Goal: Find specific page/section: Find specific page/section

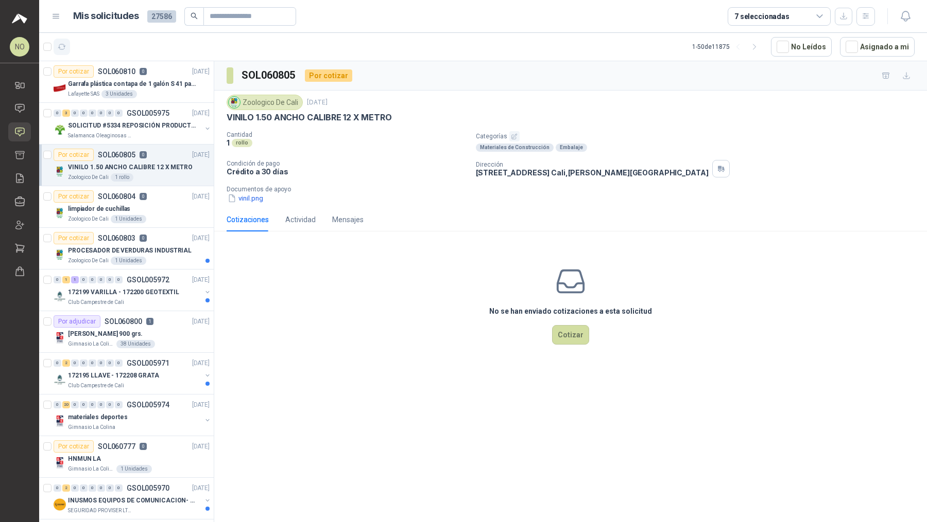
scroll to position [27, 0]
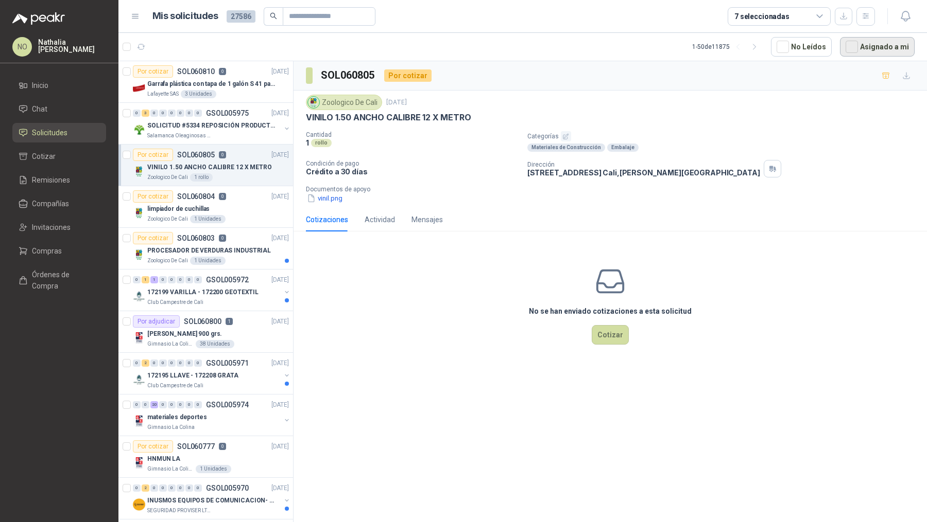
click at [866, 38] on button "Asignado a mi" at bounding box center [877, 47] width 75 height 20
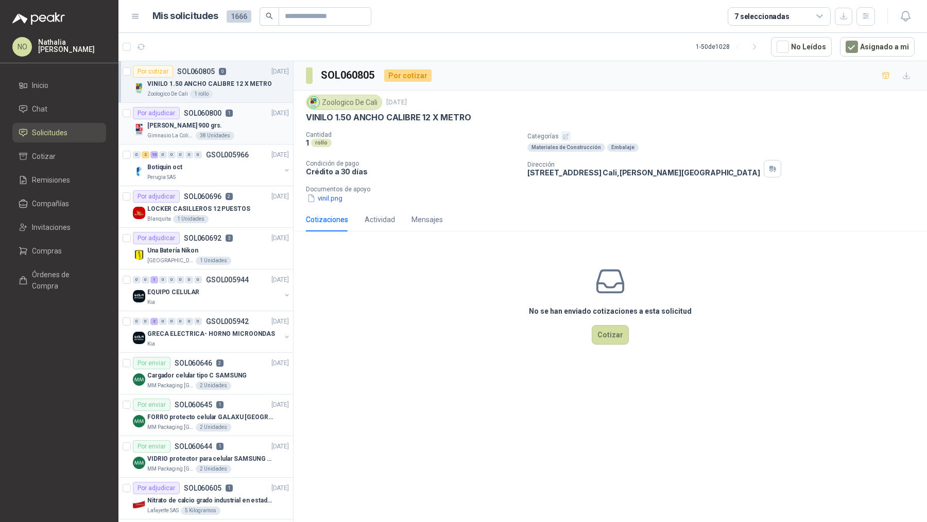
click at [223, 132] on div "38 Unidades" at bounding box center [215, 136] width 39 height 8
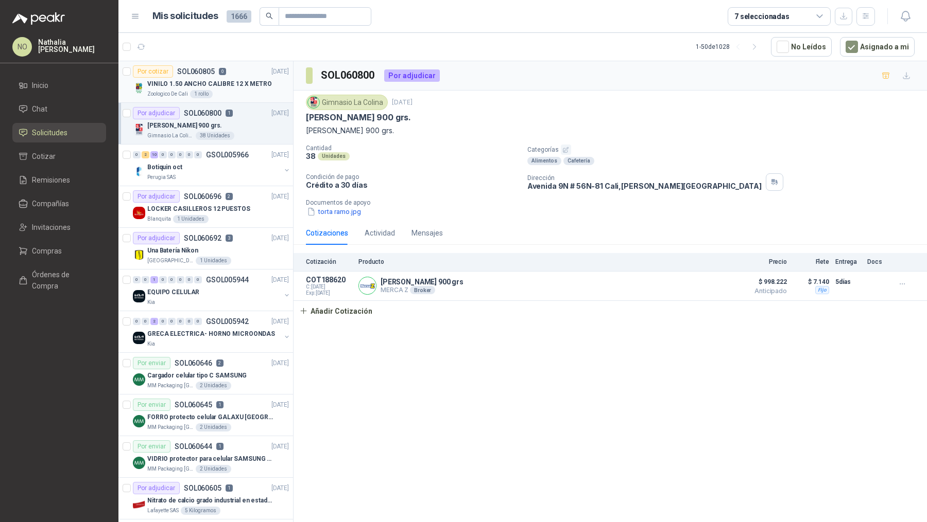
click at [217, 92] on div "Zoologico De Cali 1 rollo" at bounding box center [218, 94] width 142 height 8
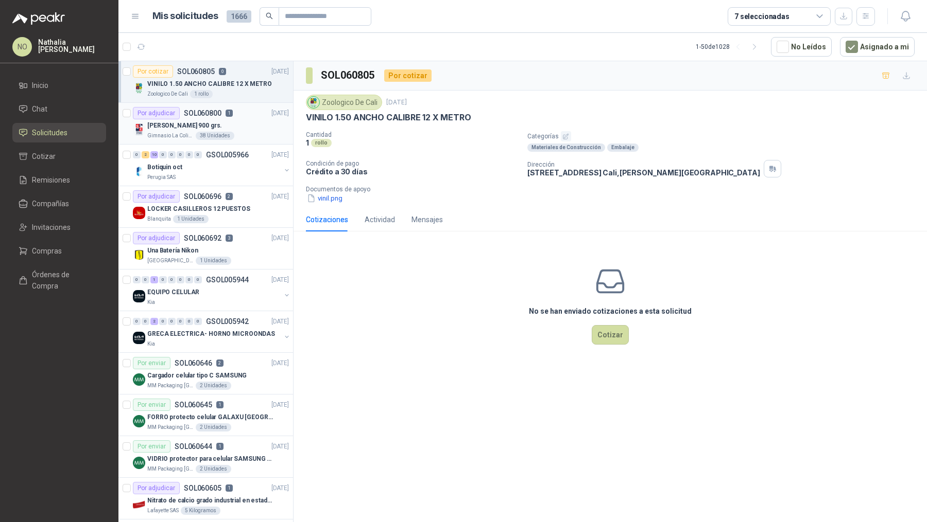
click at [215, 121] on p "[PERSON_NAME] 900 grs." at bounding box center [184, 126] width 75 height 10
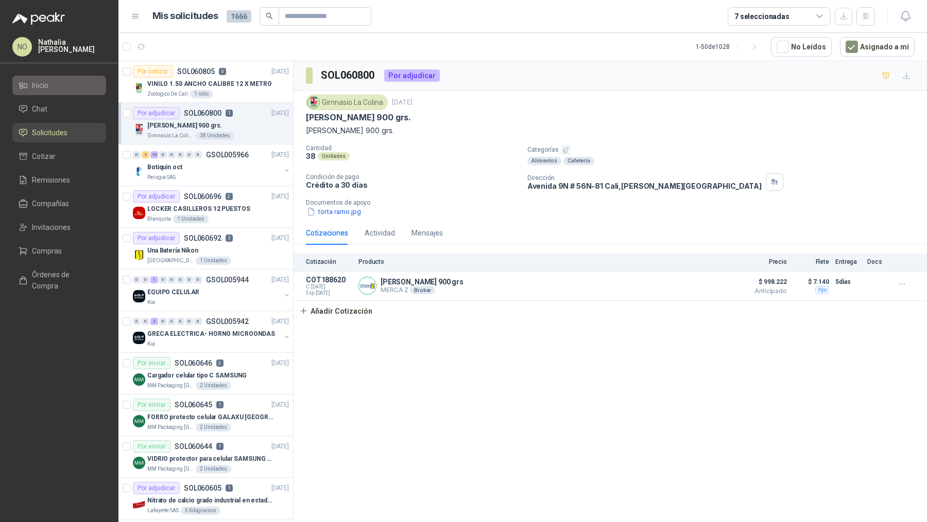
click at [60, 82] on li "Inicio" at bounding box center [59, 85] width 81 height 11
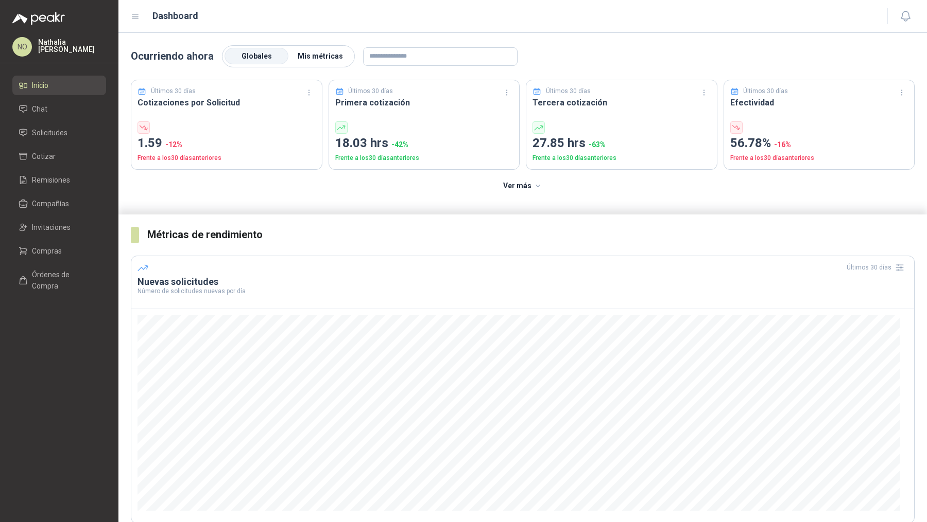
click at [308, 56] on span "Mis métricas" at bounding box center [320, 56] width 45 height 8
click at [239, 61] on label "Globales" at bounding box center [256, 56] width 64 height 16
click at [310, 53] on span "Mis métricas" at bounding box center [320, 56] width 45 height 8
